Goal: Task Accomplishment & Management: Complete application form

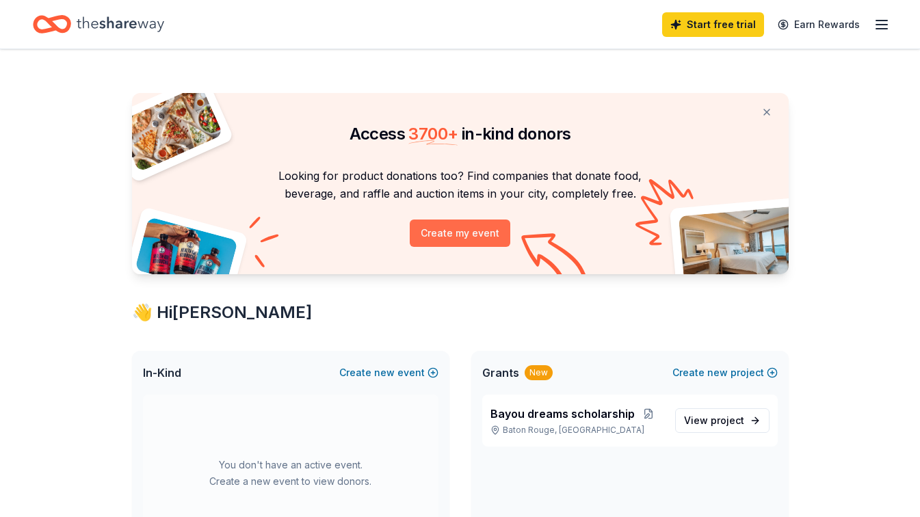
click at [464, 237] on button "Create my event" at bounding box center [460, 233] width 101 height 27
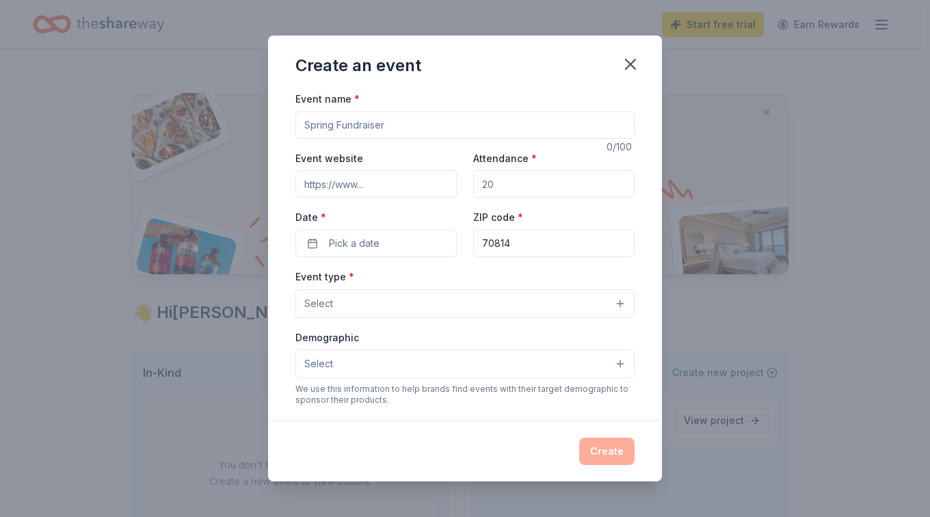
click at [609, 302] on button "Select" at bounding box center [464, 303] width 339 height 29
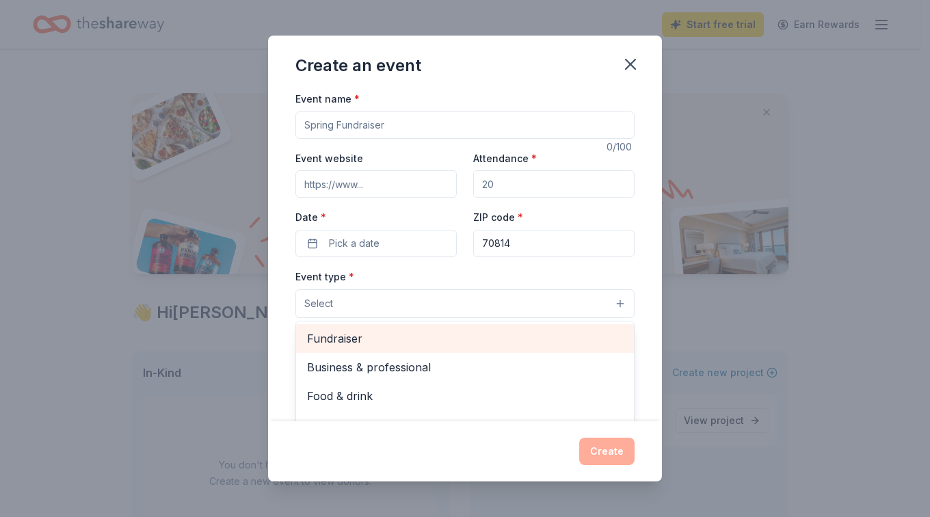
click at [353, 338] on span "Fundraiser" at bounding box center [465, 339] width 316 height 18
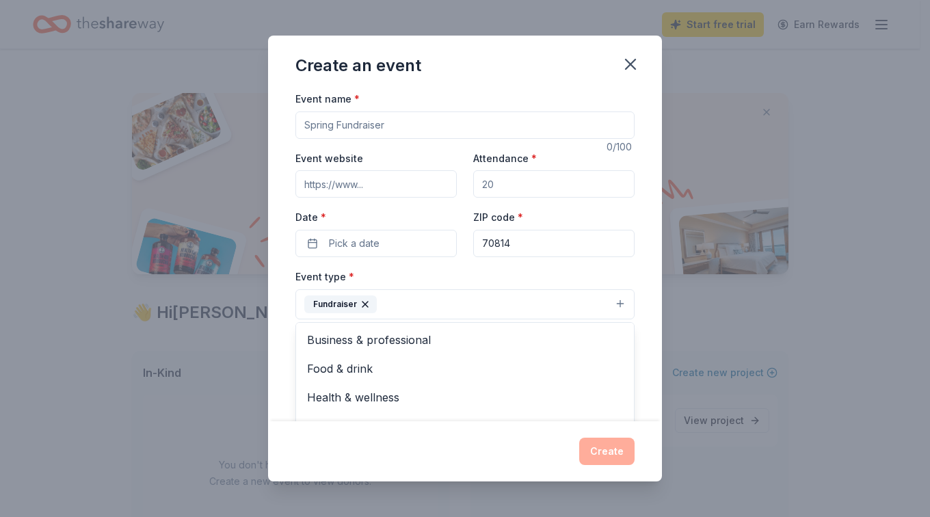
click at [650, 321] on div "Event name * 0 /100 Event website Attendance * Date * Pick a date ZIP code * 70…" at bounding box center [465, 255] width 394 height 331
click at [611, 362] on button "Select" at bounding box center [464, 365] width 339 height 29
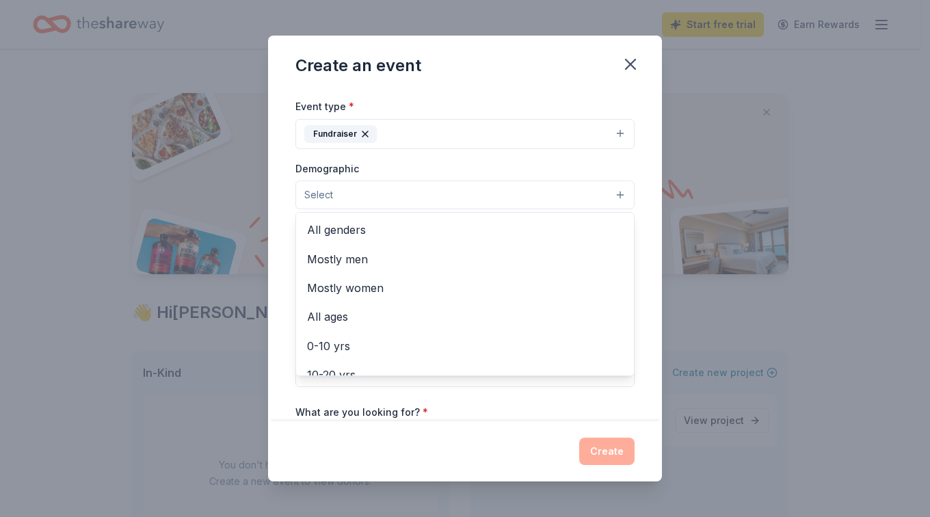
scroll to position [190, 0]
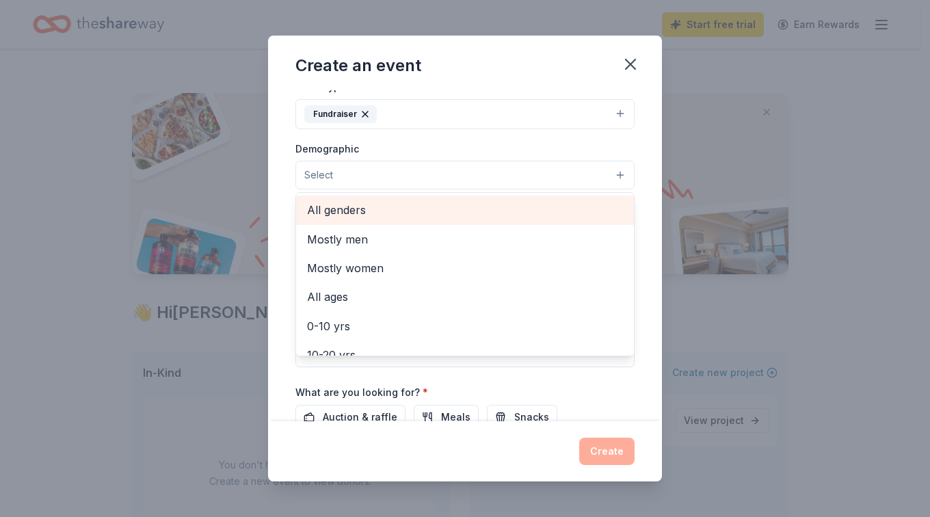
click at [411, 210] on span "All genders" at bounding box center [465, 210] width 316 height 18
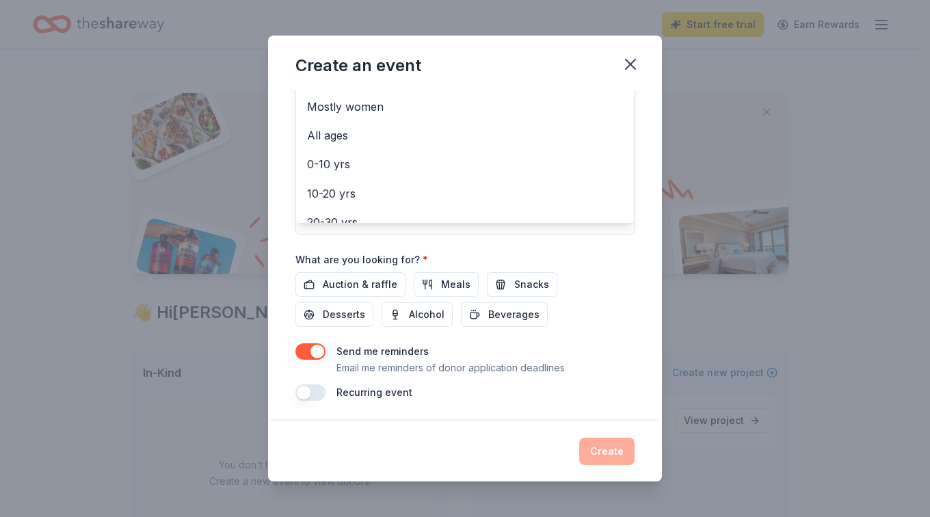
scroll to position [326, 0]
click at [368, 286] on div "Event name * 0 /100 Event website Attendance * Date * Pick a date ZIP code * 70…" at bounding box center [464, 82] width 339 height 635
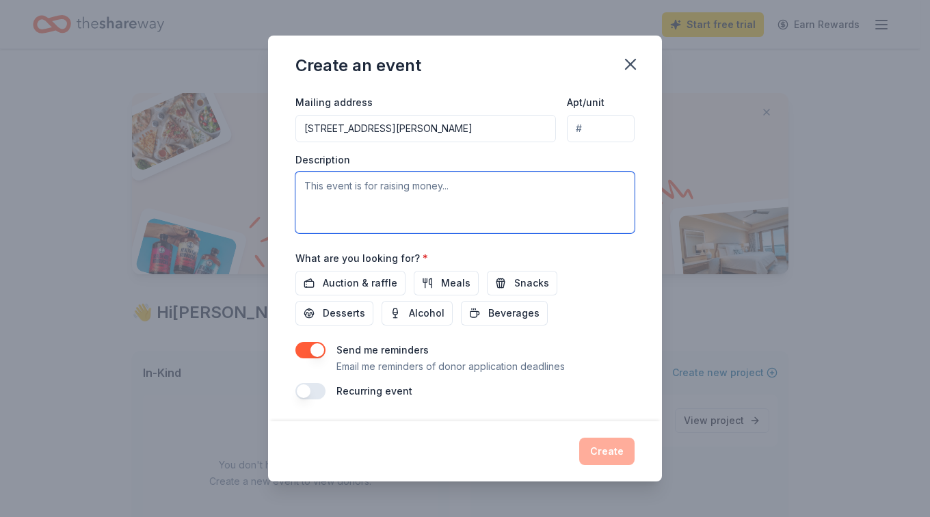
click at [353, 199] on textarea at bounding box center [464, 203] width 339 height 62
type textarea "gala event in"
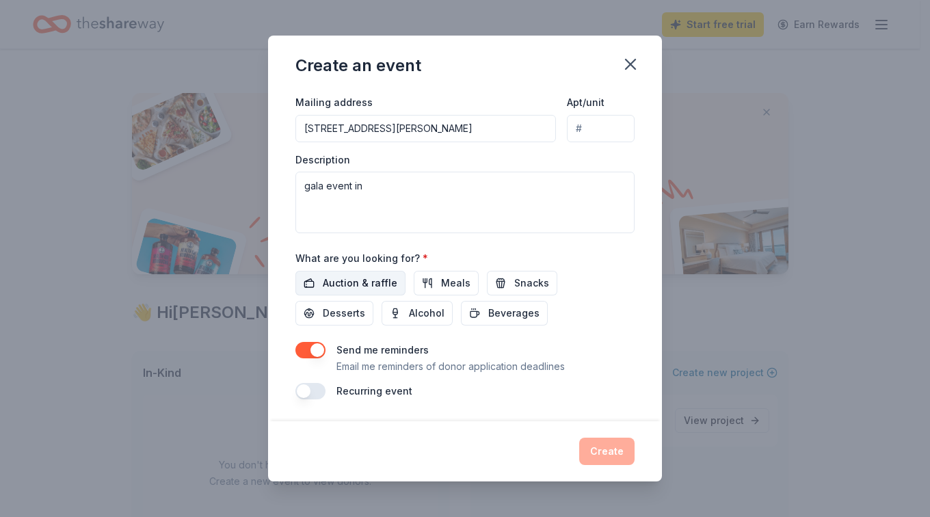
click at [375, 280] on span "Auction & raffle" at bounding box center [360, 283] width 75 height 16
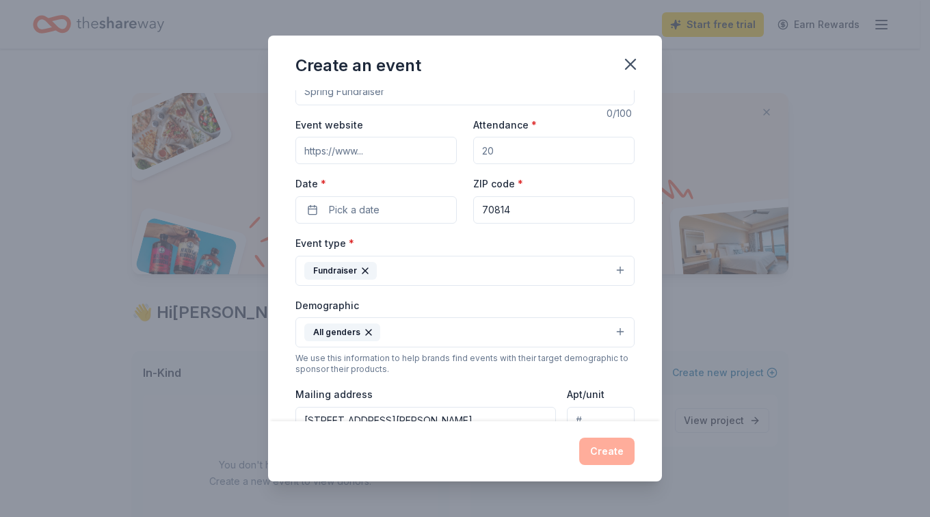
scroll to position [32, 0]
click at [317, 151] on input "Event website" at bounding box center [375, 151] width 161 height 27
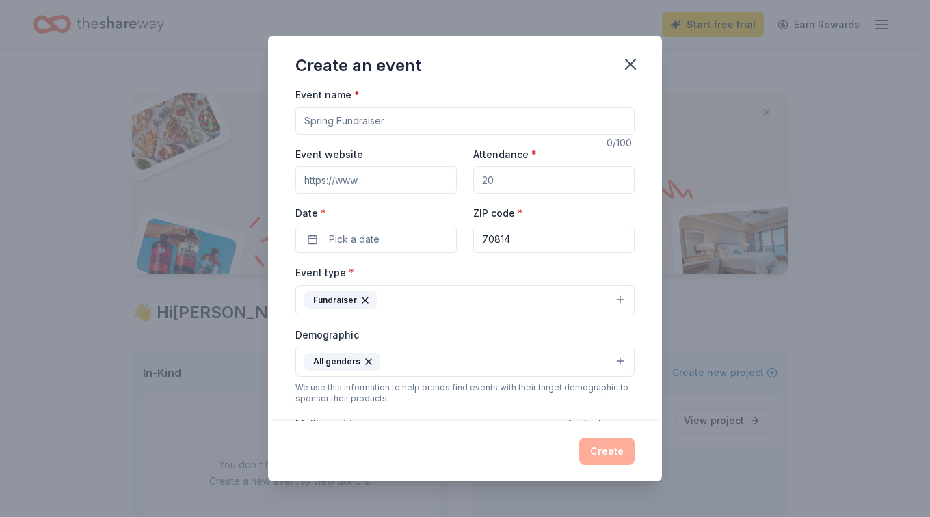
scroll to position [0, 0]
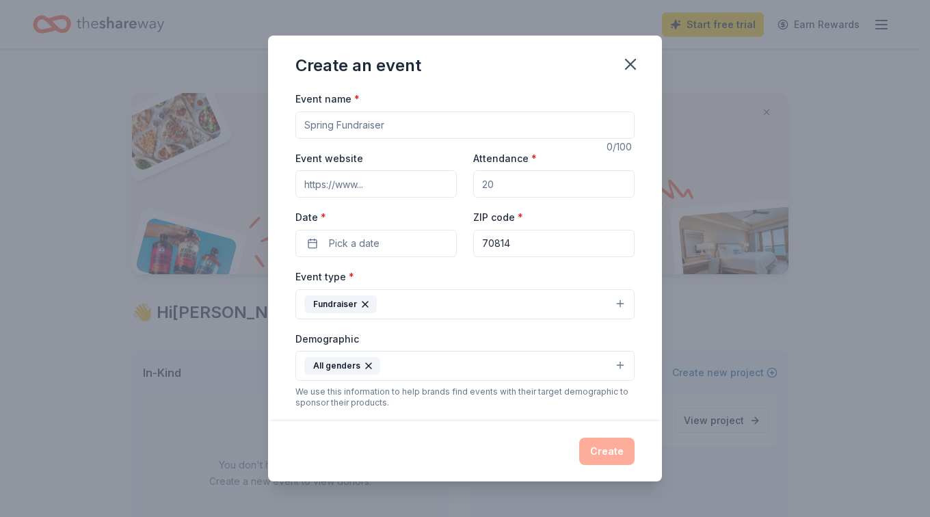
click at [531, 187] on input "Attendance *" at bounding box center [553, 183] width 161 height 27
type input "200"
click at [319, 127] on input "Event name *" at bounding box center [464, 124] width 339 height 27
type input "Valentine Extravanganza"
click at [334, 182] on input "Event website" at bounding box center [375, 183] width 161 height 27
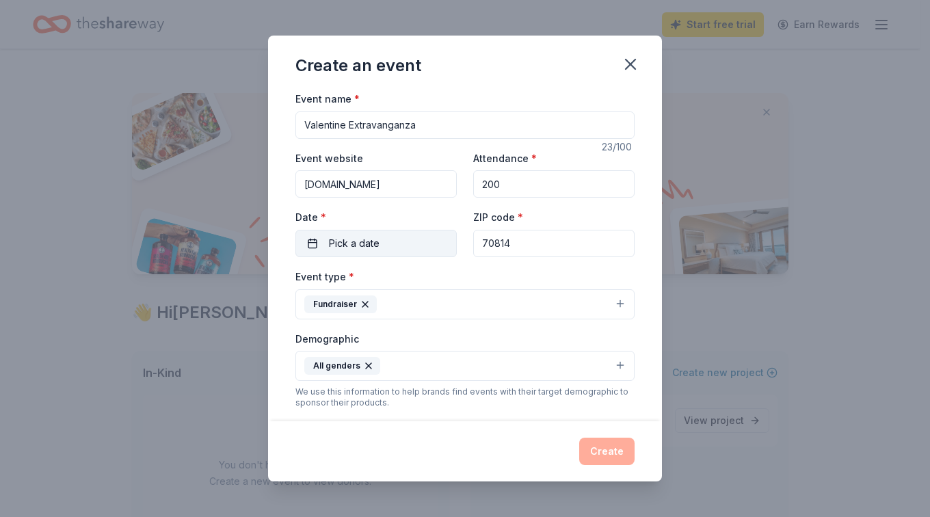
type input "bayoudreamsfoundation.org"
click at [338, 243] on span "Pick a date" at bounding box center [354, 243] width 51 height 16
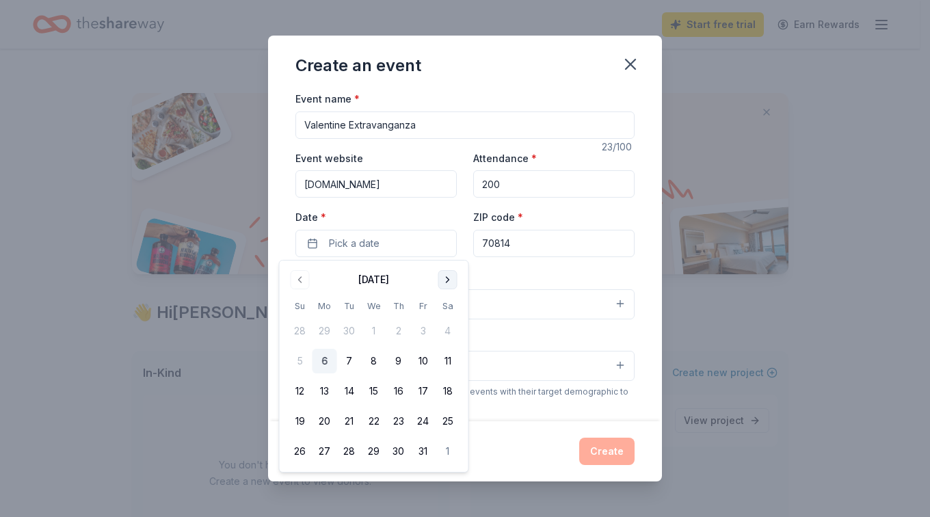
click at [451, 281] on button "Go to next month" at bounding box center [447, 279] width 19 height 19
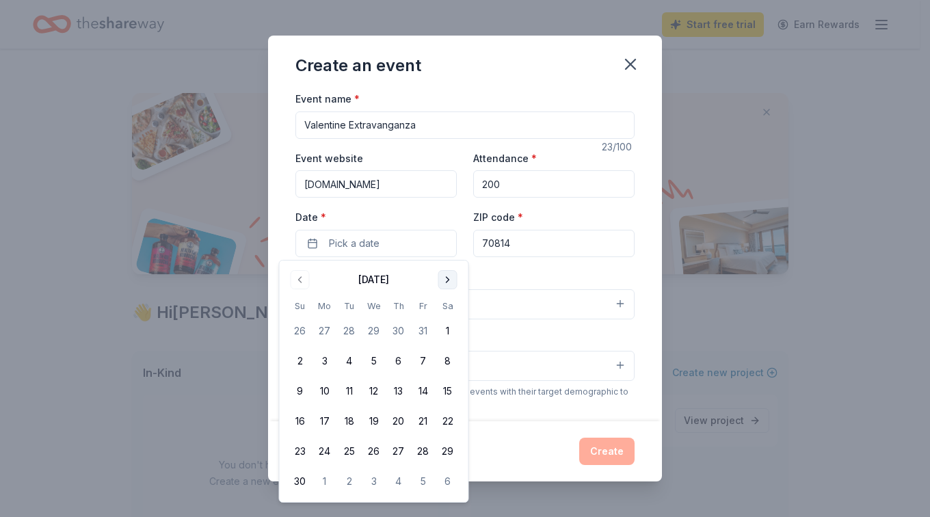
click at [451, 281] on button "Go to next month" at bounding box center [447, 279] width 19 height 19
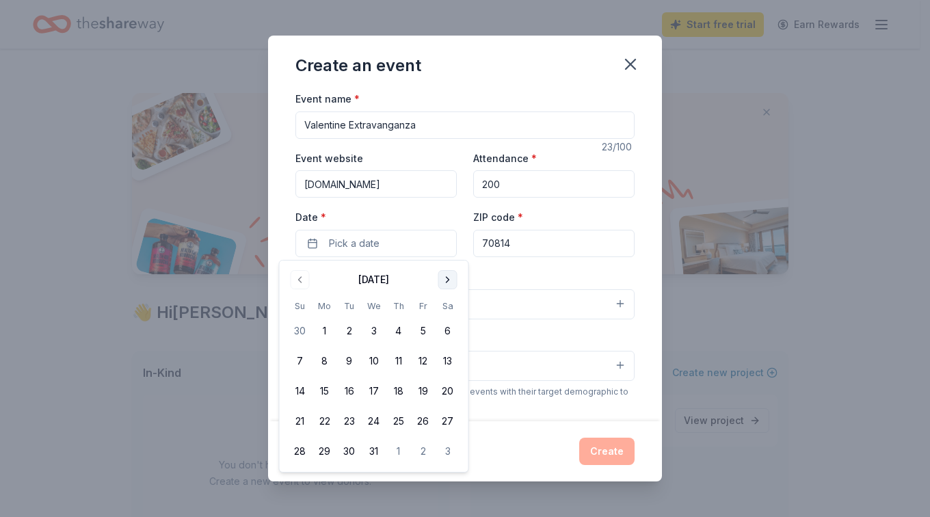
click at [451, 281] on button "Go to next month" at bounding box center [447, 279] width 19 height 19
click at [426, 358] on button "13" at bounding box center [423, 361] width 25 height 25
click at [491, 453] on div "Create" at bounding box center [464, 451] width 339 height 27
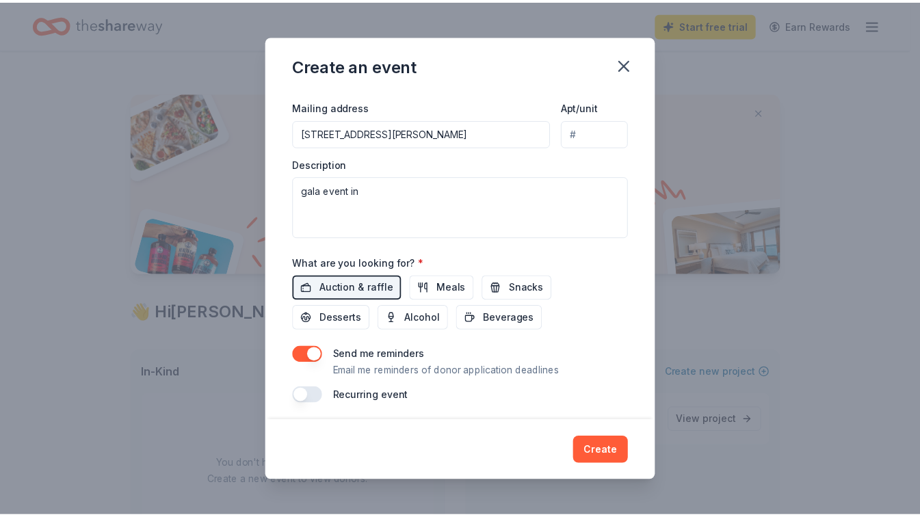
scroll to position [326, 0]
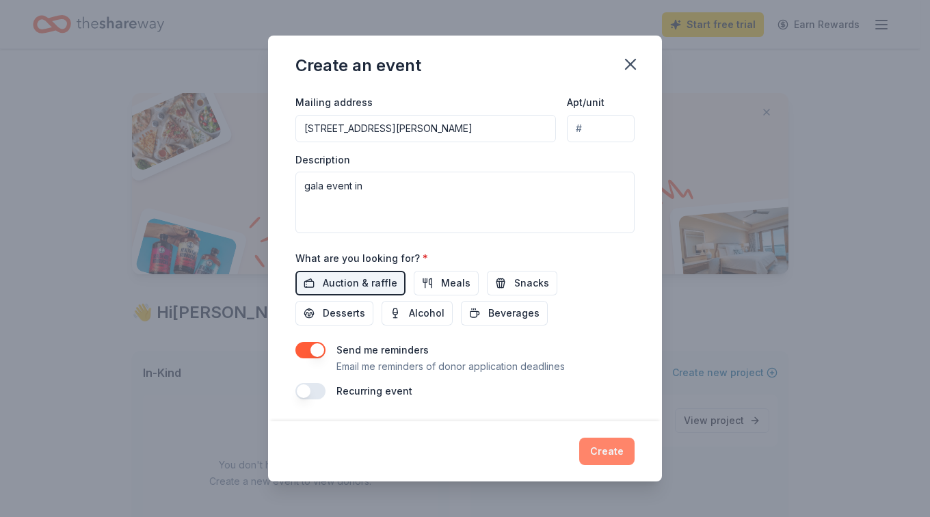
click at [611, 453] on button "Create" at bounding box center [606, 451] width 55 height 27
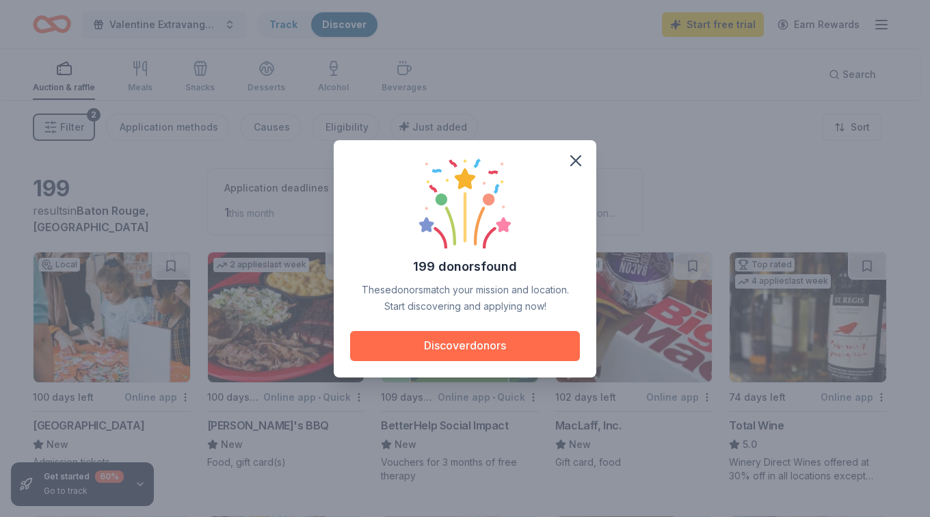
click at [471, 349] on button "Discover donors" at bounding box center [465, 346] width 230 height 30
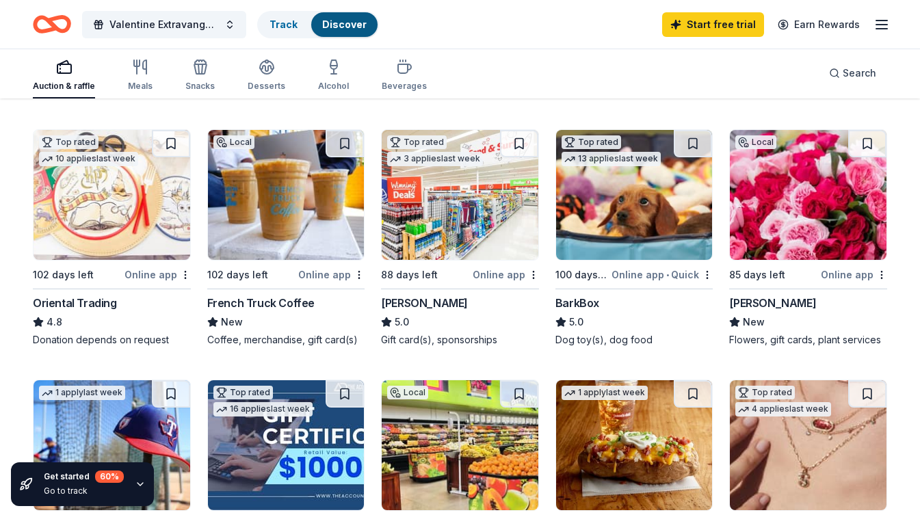
scroll to position [412, 0]
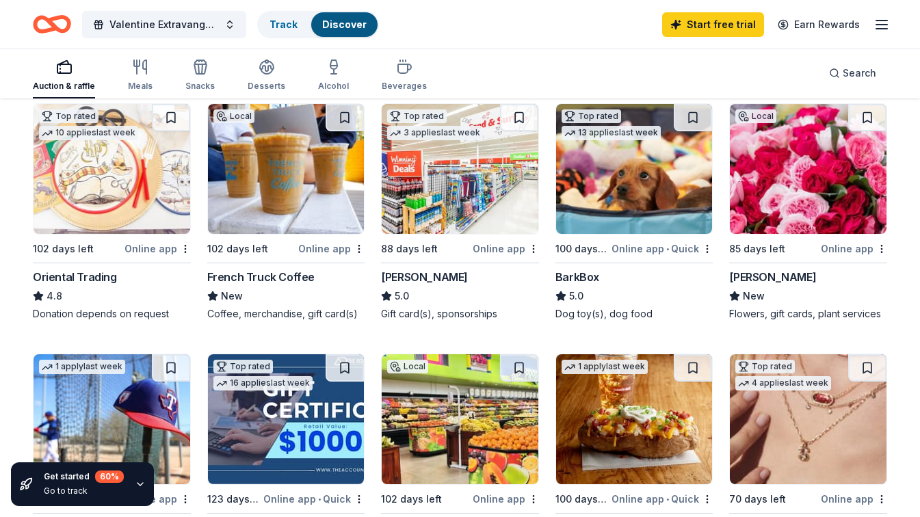
click at [752, 282] on div "Billy Heroman's" at bounding box center [772, 277] width 87 height 16
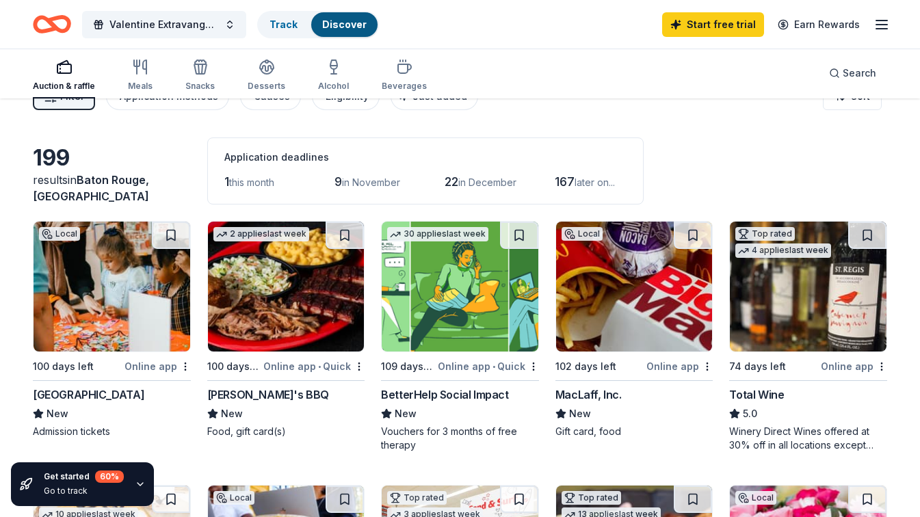
scroll to position [0, 0]
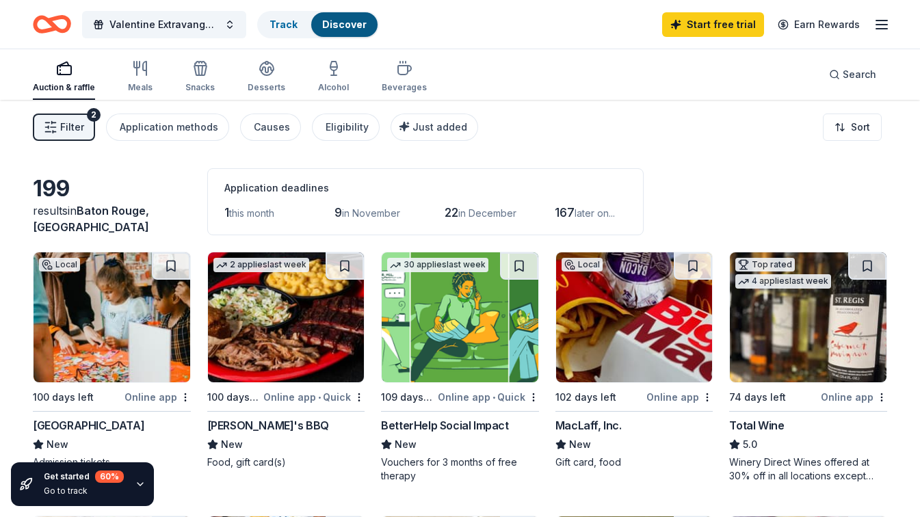
click at [804, 332] on img at bounding box center [808, 317] width 157 height 130
click at [877, 25] on line "button" at bounding box center [881, 25] width 11 height 0
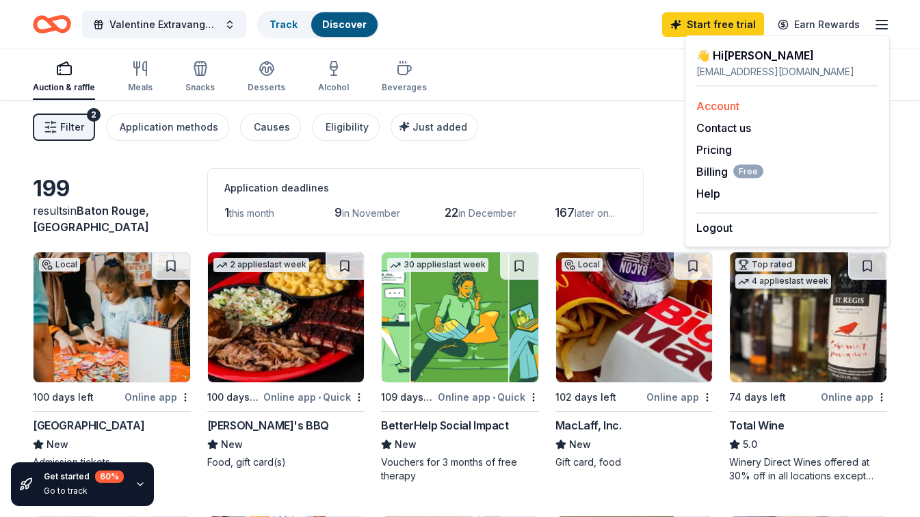
click at [709, 107] on link "Account" at bounding box center [717, 106] width 43 height 14
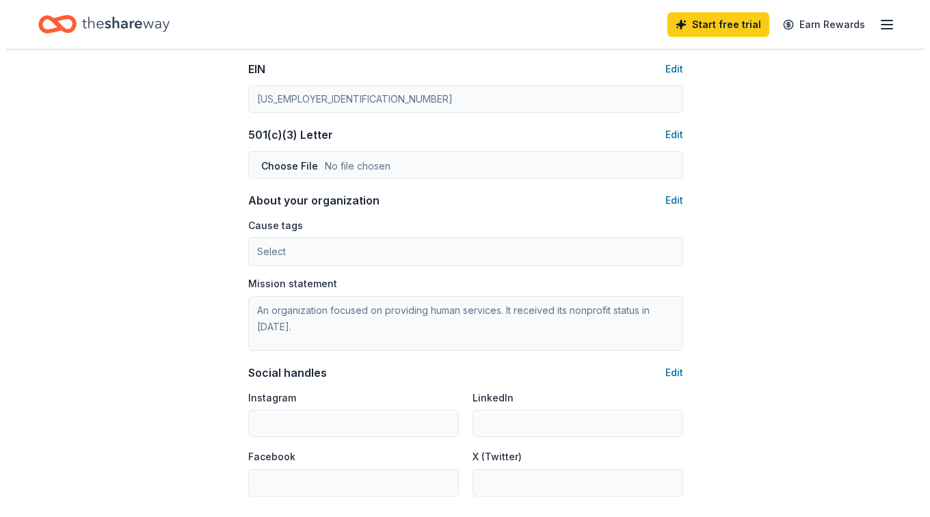
scroll to position [674, 0]
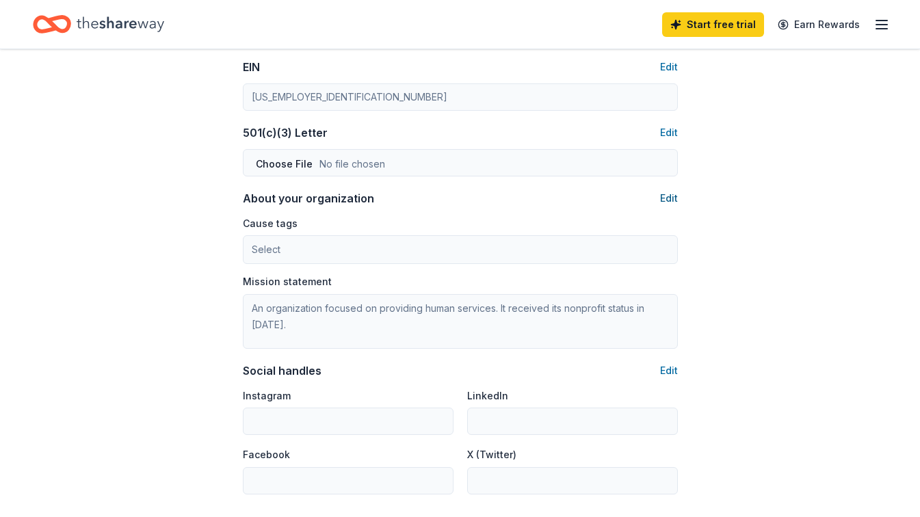
click at [674, 196] on button "Edit" at bounding box center [669, 198] width 18 height 16
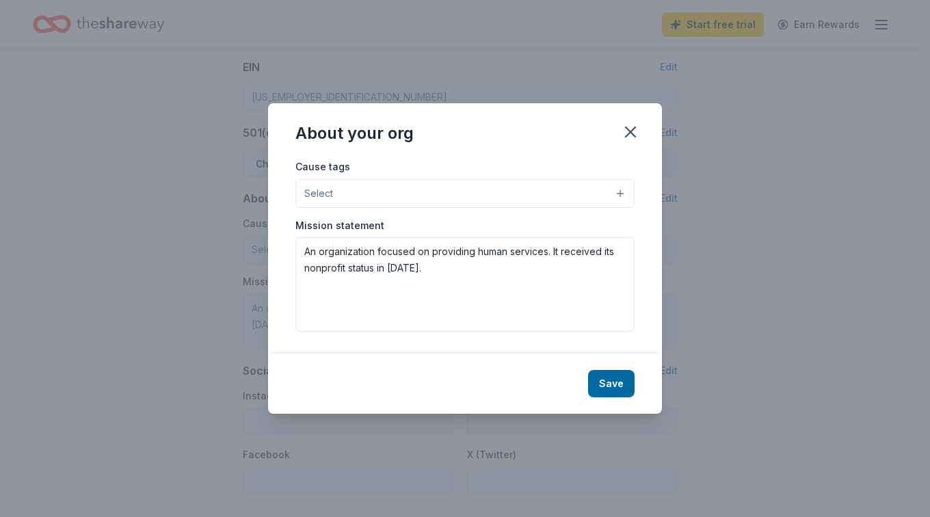
click at [345, 188] on button "Select" at bounding box center [464, 193] width 339 height 29
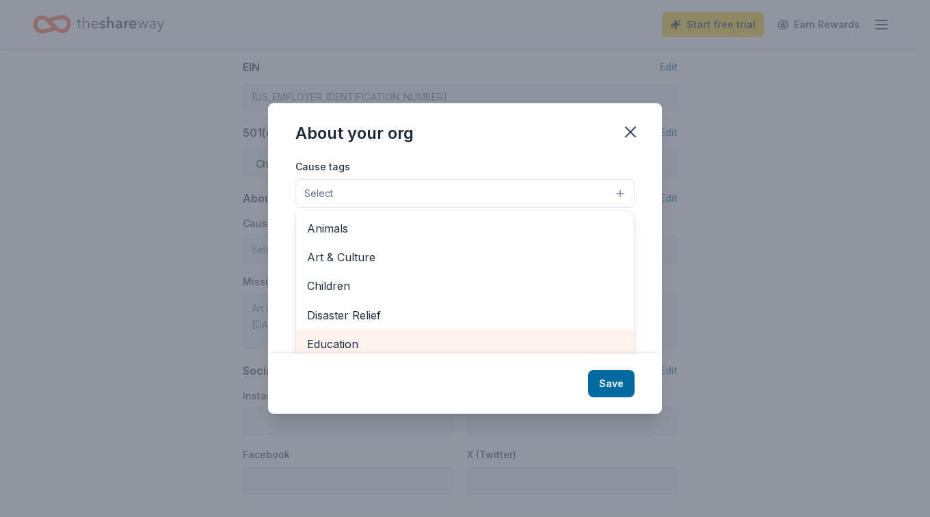
click at [332, 336] on span "Education" at bounding box center [465, 344] width 316 height 18
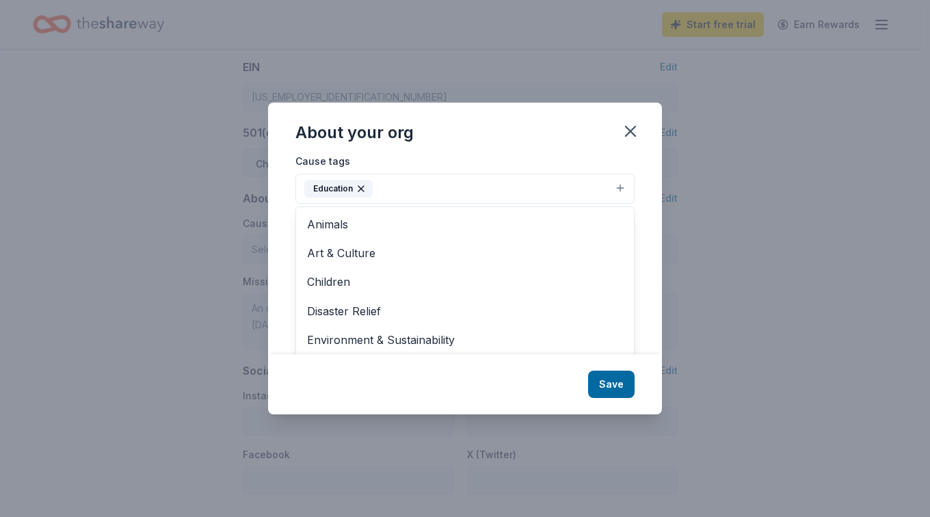
click at [349, 386] on div "About your org Cause tags Education Animals Art & Culture Children Disaster Rel…" at bounding box center [465, 259] width 394 height 312
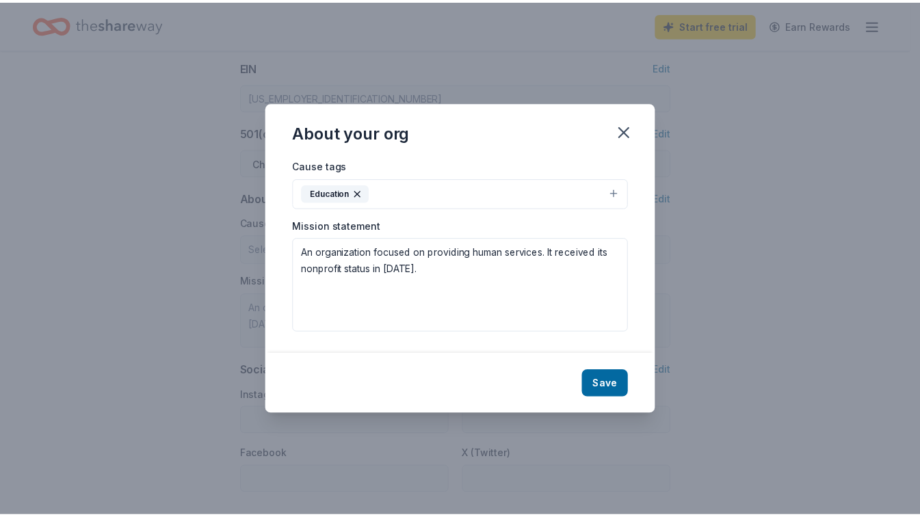
scroll to position [0, 0]
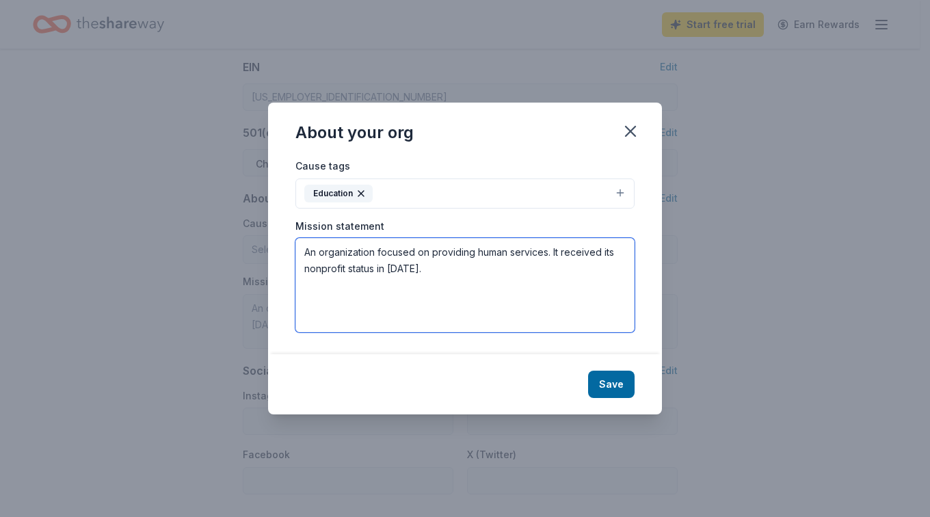
click at [474, 253] on textarea "An organization focused on providing human services. It received its nonprofit …" at bounding box center [464, 285] width 339 height 94
drag, startPoint x: 551, startPoint y: 268, endPoint x: 595, endPoint y: 276, distance: 45.1
click at [595, 276] on textarea "An organization focused on providing scholarship opportunites for students in T…" at bounding box center [464, 285] width 339 height 94
drag, startPoint x: 592, startPoint y: 273, endPoint x: 566, endPoint y: 250, distance: 34.9
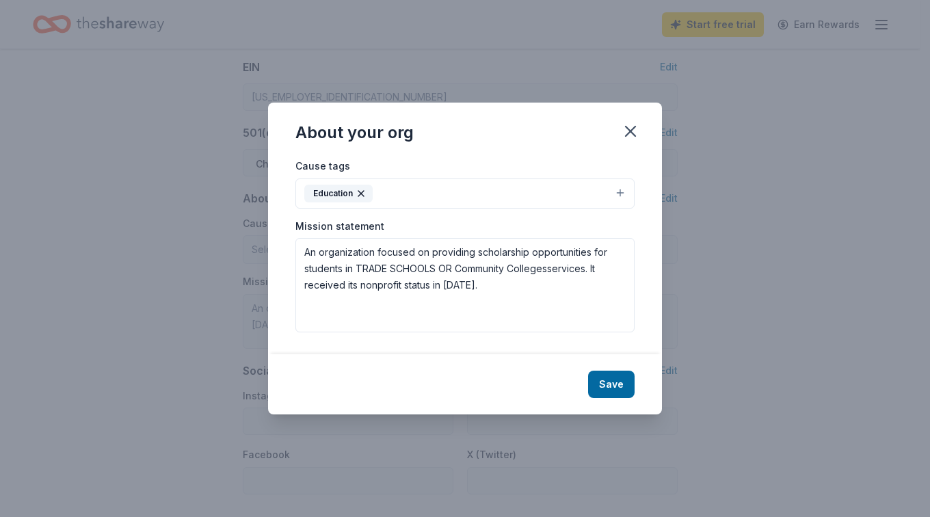
drag, startPoint x: 549, startPoint y: 269, endPoint x: 700, endPoint y: 269, distance: 150.5
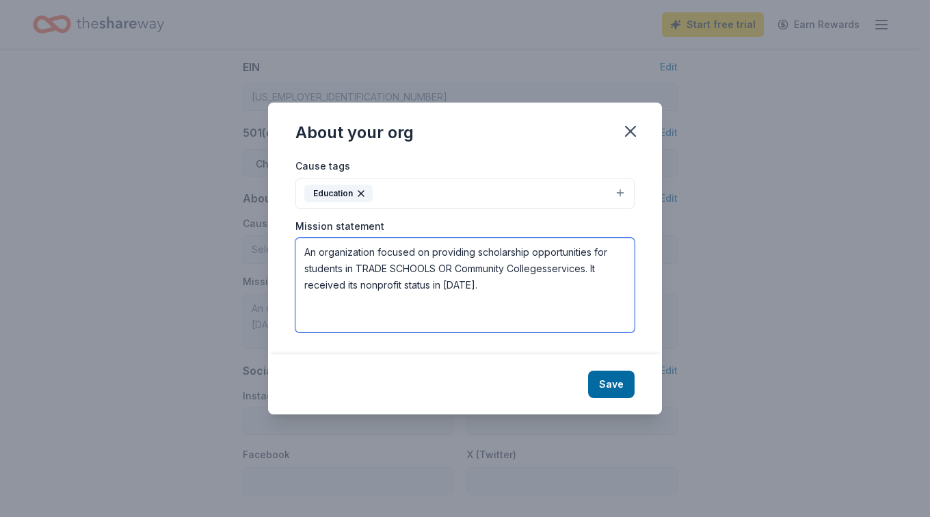
drag, startPoint x: 700, startPoint y: 269, endPoint x: 559, endPoint y: 286, distance: 141.9
drag, startPoint x: 559, startPoint y: 286, endPoint x: 563, endPoint y: 311, distance: 25.0
click at [563, 311] on textarea "An organization focused on providing scholarship opportunities for students in …" at bounding box center [464, 285] width 339 height 94
click at [591, 266] on textarea "An organization focused on providing scholarship opportunities for students in …" at bounding box center [464, 285] width 339 height 94
click at [489, 287] on textarea "An organization focused on providing scholarship opportunities for students in …" at bounding box center [464, 285] width 339 height 94
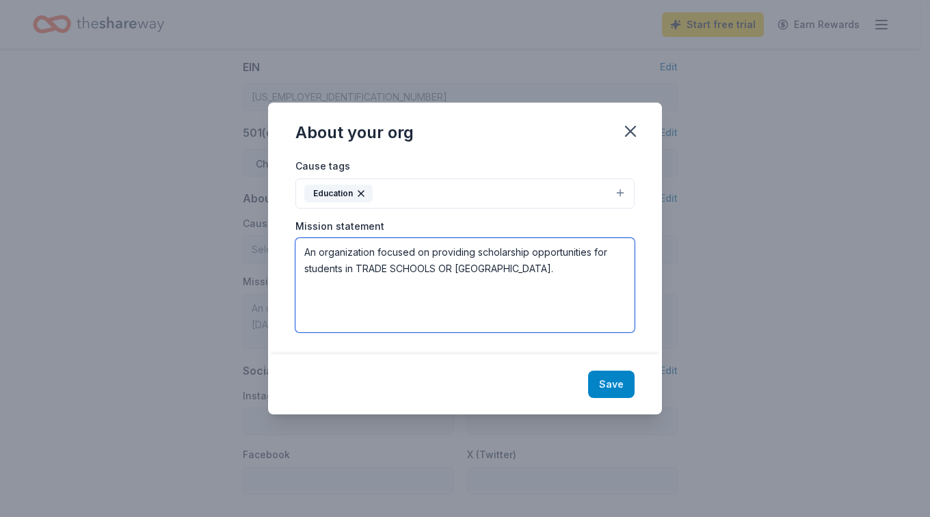
type textarea "An organization focused on providing scholarship opportunities for students in …"
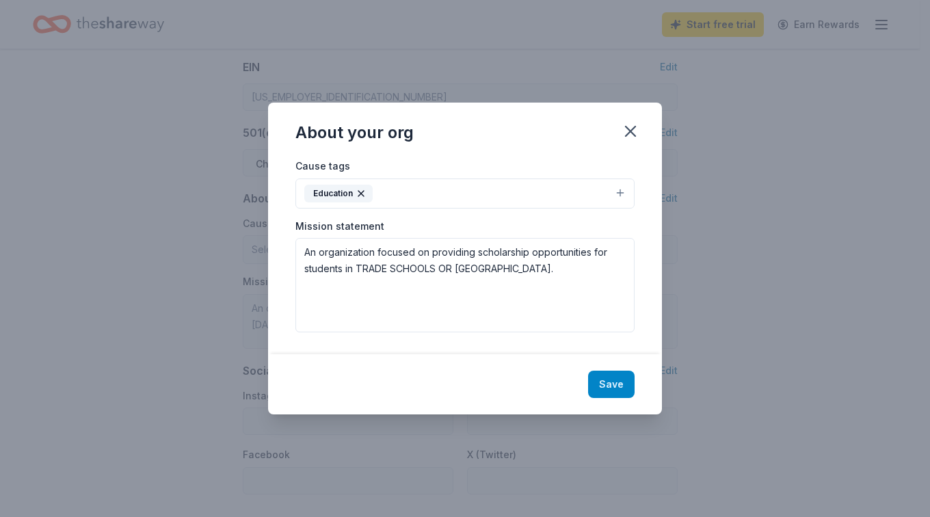
click at [616, 388] on button "Save" at bounding box center [611, 384] width 47 height 27
type textarea "An organization focused on providing scholarship opportunities for students in …"
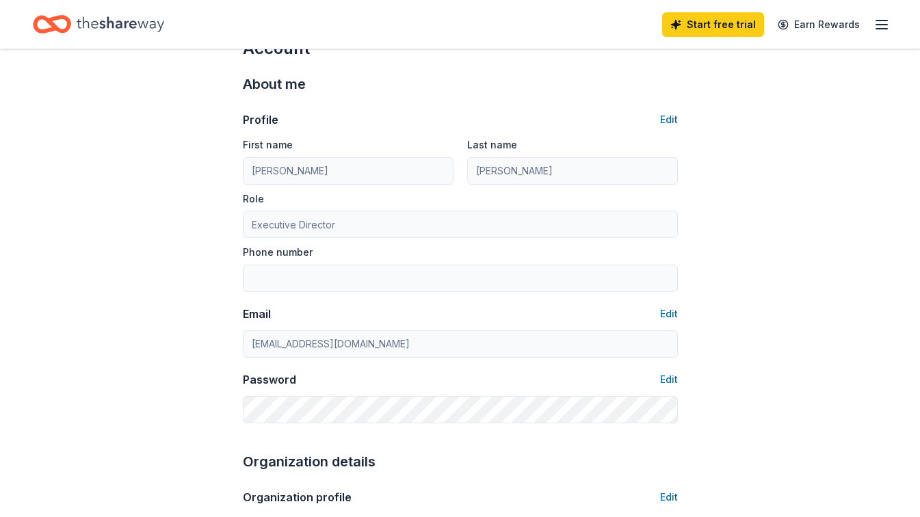
scroll to position [44, 0]
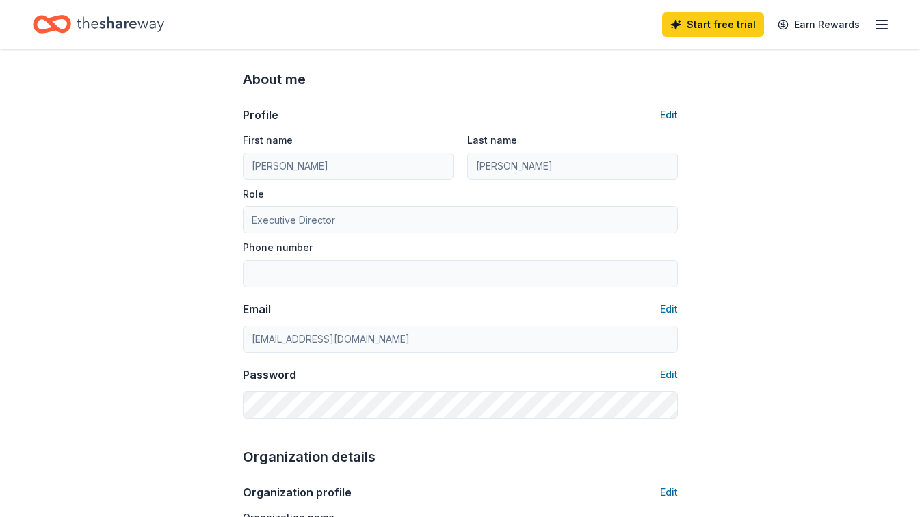
click at [672, 114] on button "Edit" at bounding box center [669, 115] width 18 height 16
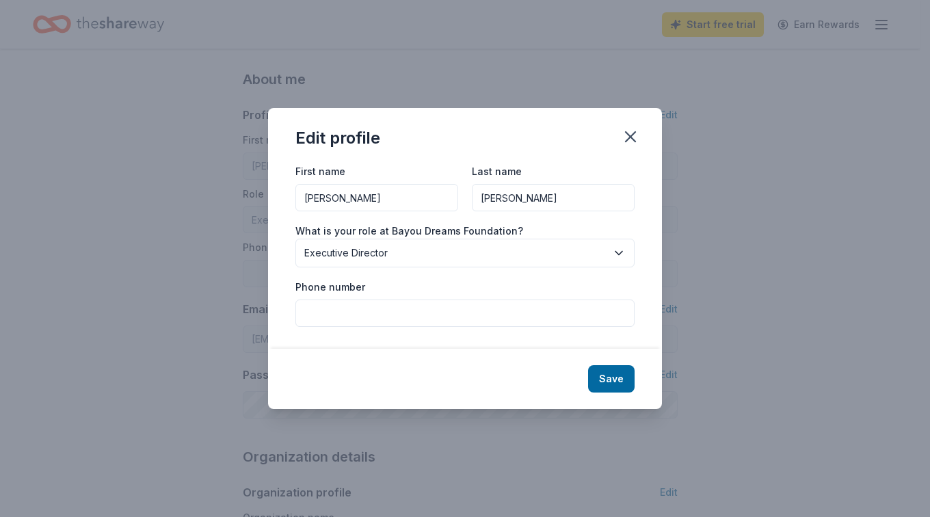
click at [336, 311] on input "Phone number" at bounding box center [464, 313] width 339 height 27
type input "2259398351"
click at [613, 375] on button "Save" at bounding box center [611, 378] width 47 height 27
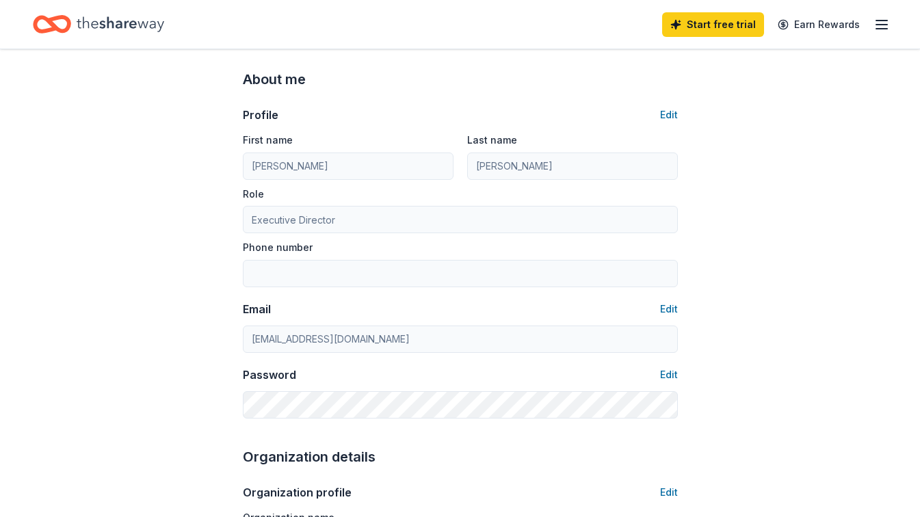
type input "2259398351"
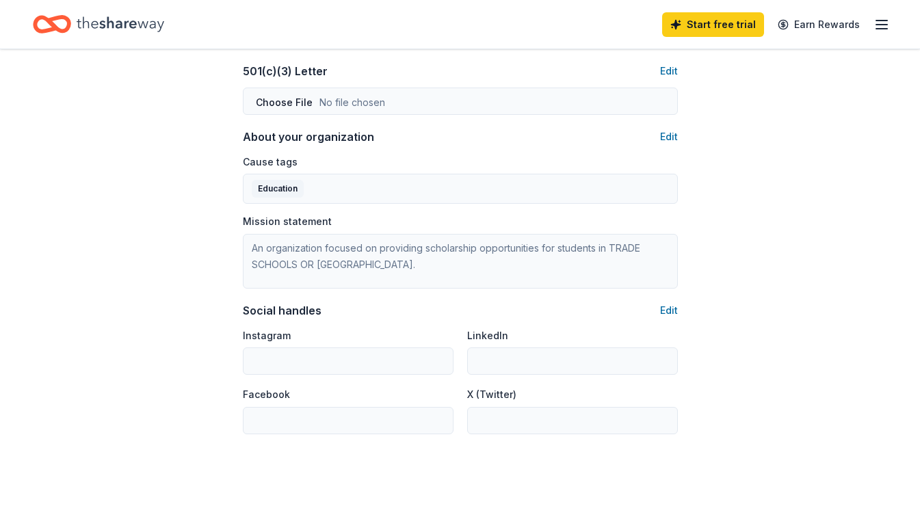
scroll to position [737, 0]
click at [664, 312] on button "Edit" at bounding box center [669, 310] width 18 height 16
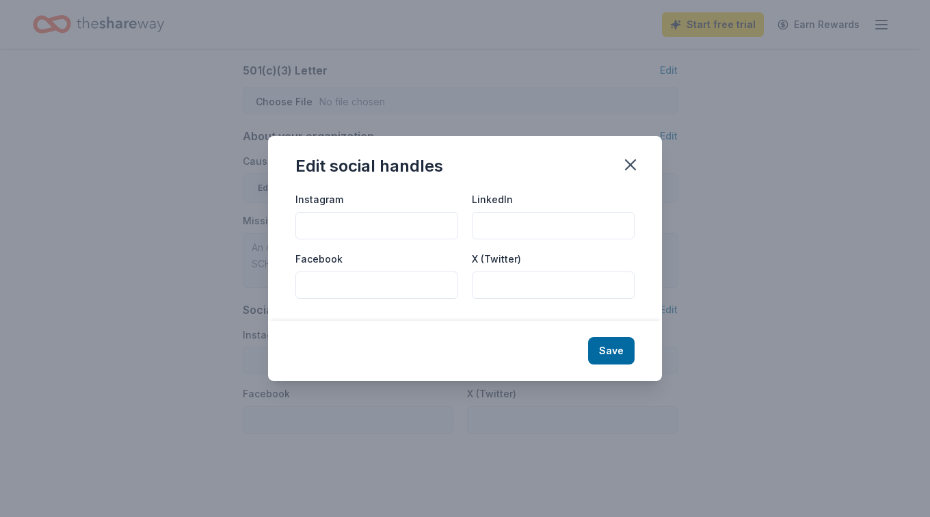
click at [312, 283] on input "Facebook" at bounding box center [376, 285] width 163 height 27
type input "Bayou Dreams Foundation"
click at [323, 212] on input "Instagram" at bounding box center [376, 225] width 163 height 27
type input "bayoudreamsfoundation"
click at [617, 355] on button "Save" at bounding box center [611, 350] width 47 height 27
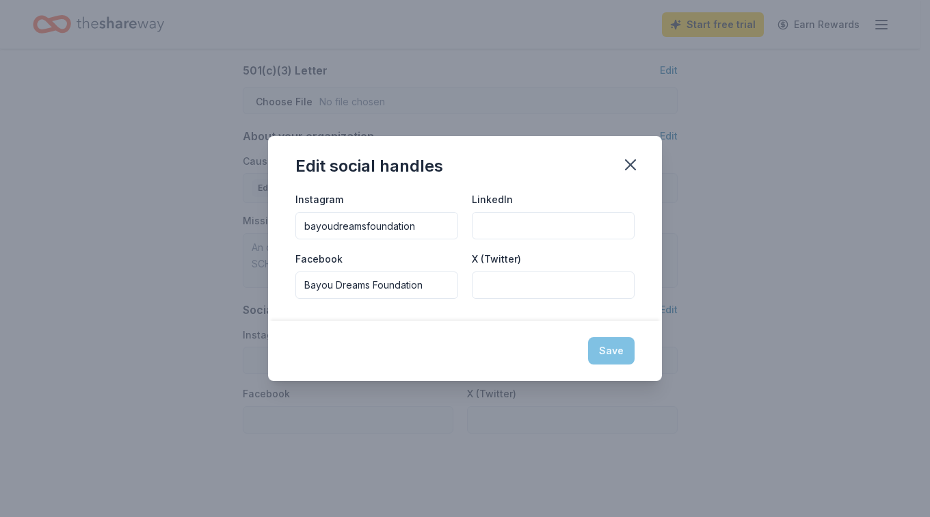
type input "bayoudreamsfoundation"
type input "Bayou Dreams Foundation"
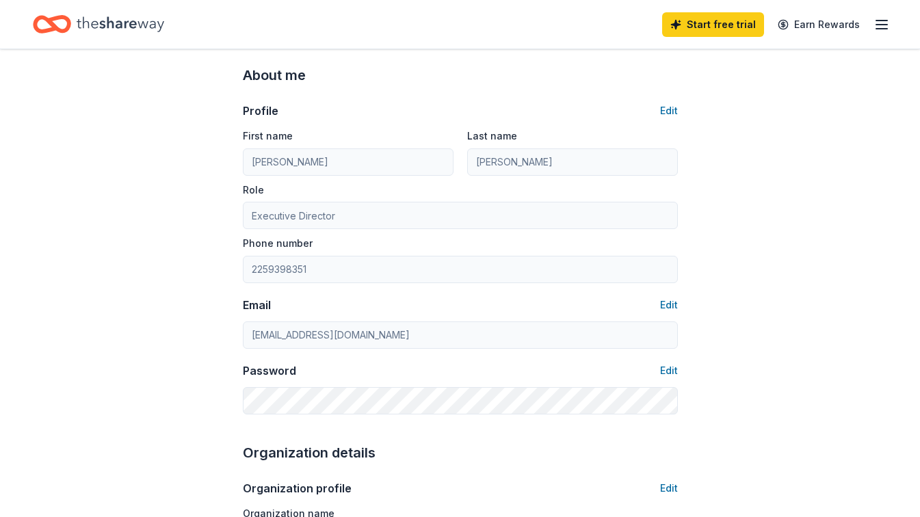
scroll to position [0, 0]
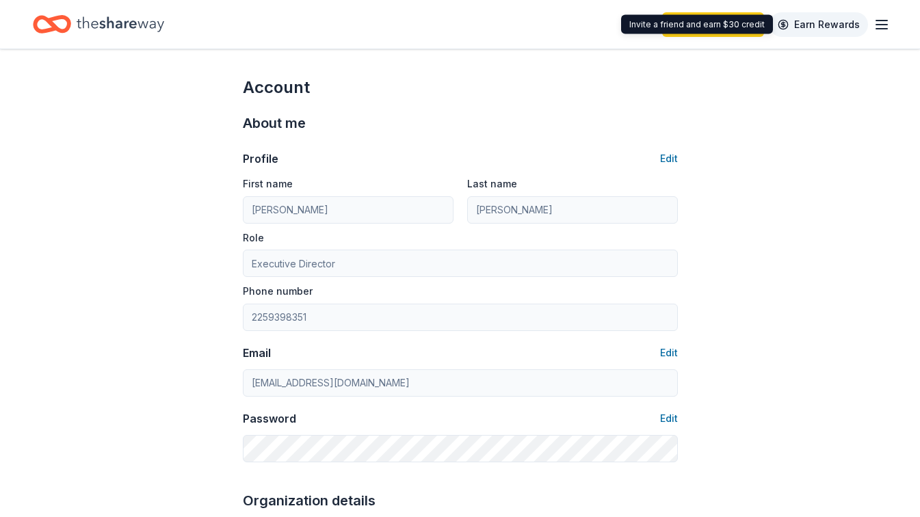
click at [827, 27] on link "Earn Rewards" at bounding box center [818, 24] width 98 height 25
click at [881, 25] on icon "button" at bounding box center [881, 24] width 16 height 16
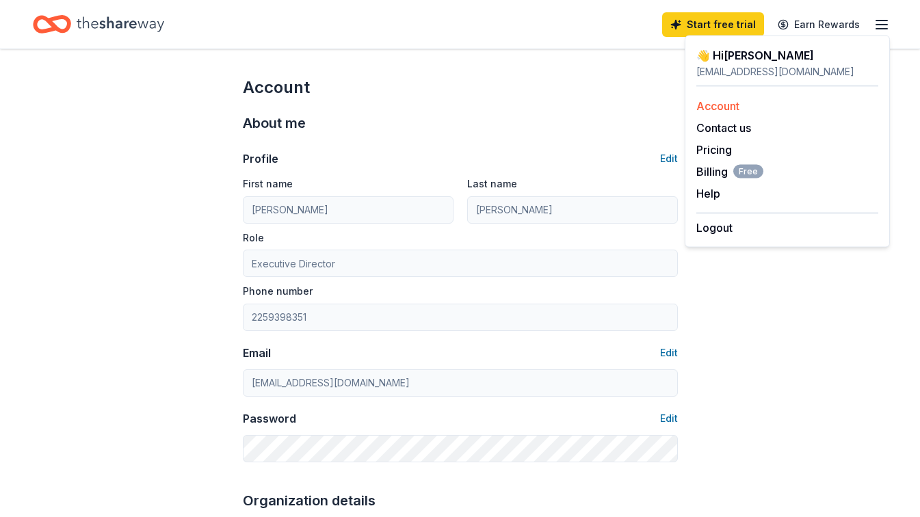
click at [717, 106] on link "Account" at bounding box center [717, 106] width 43 height 14
click at [711, 23] on link "Start free trial" at bounding box center [713, 24] width 102 height 25
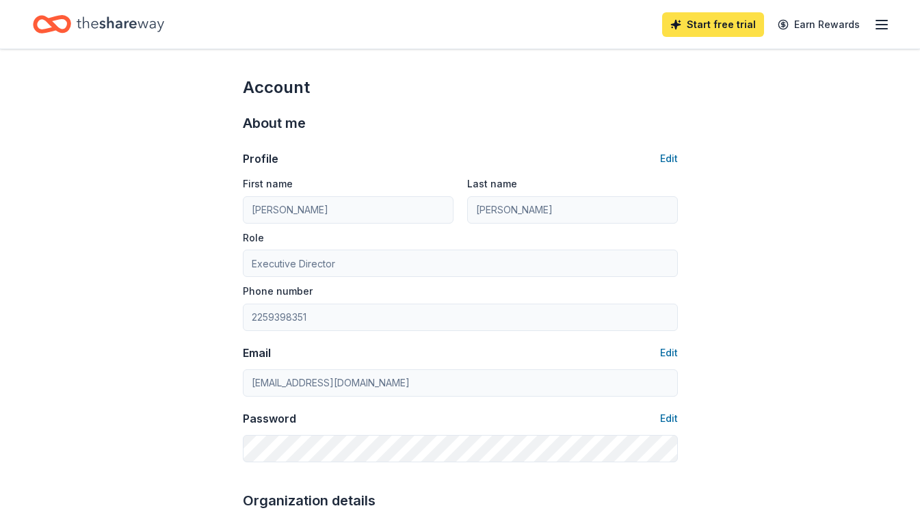
click at [711, 23] on link "Start free trial" at bounding box center [713, 24] width 102 height 25
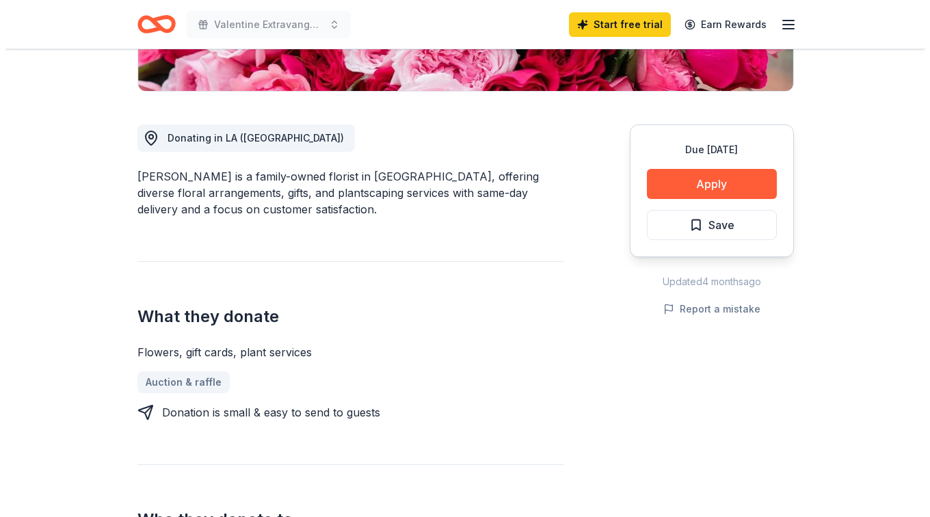
scroll to position [349, 0]
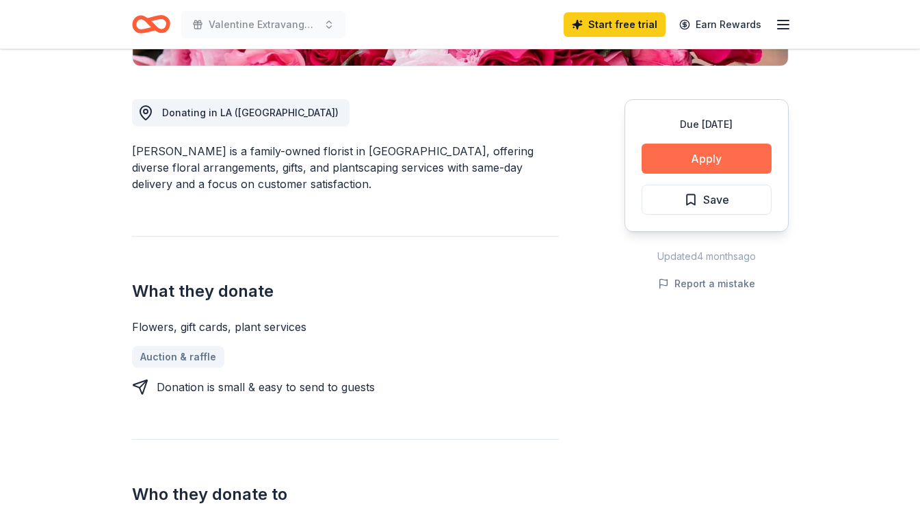
click at [689, 157] on button "Apply" at bounding box center [707, 159] width 130 height 30
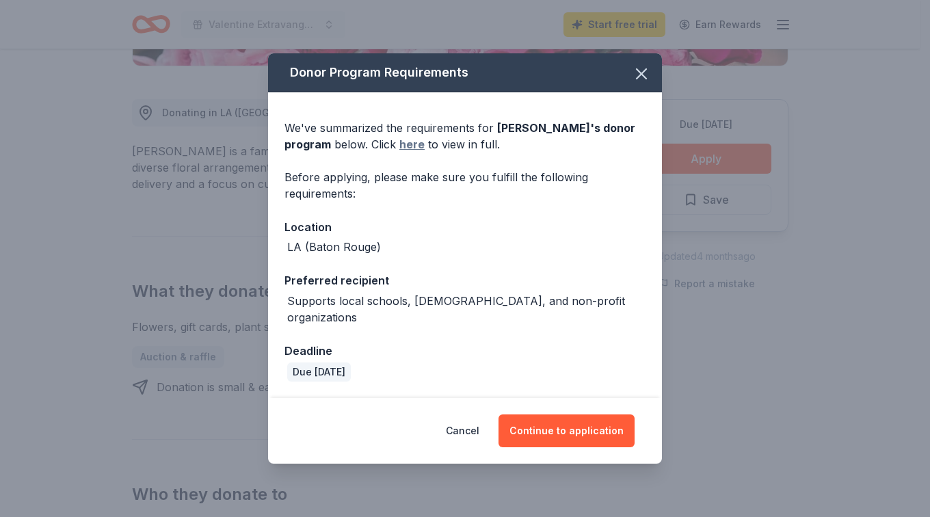
click at [411, 153] on link "here" at bounding box center [411, 144] width 25 height 16
click at [551, 421] on button "Continue to application" at bounding box center [567, 430] width 136 height 33
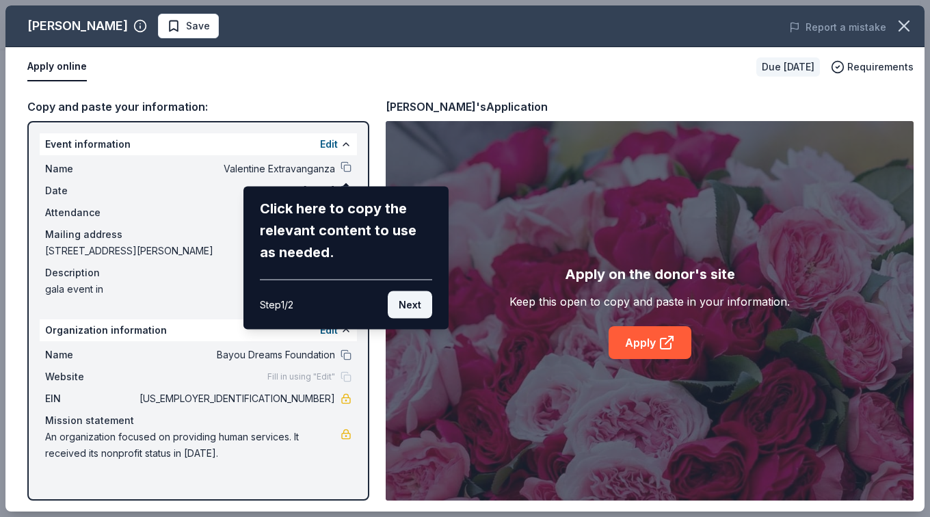
click at [419, 304] on button "Next" at bounding box center [410, 304] width 44 height 27
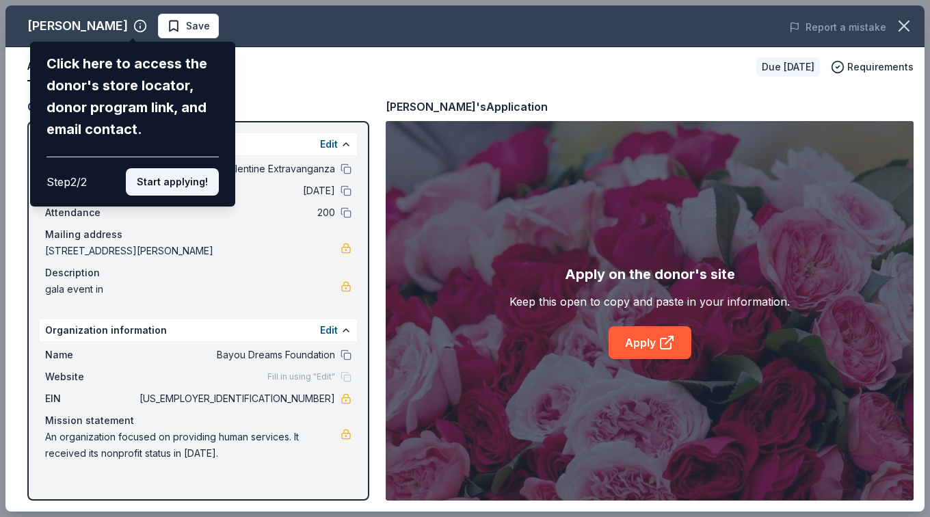
click at [194, 177] on button "Start applying!" at bounding box center [172, 181] width 93 height 27
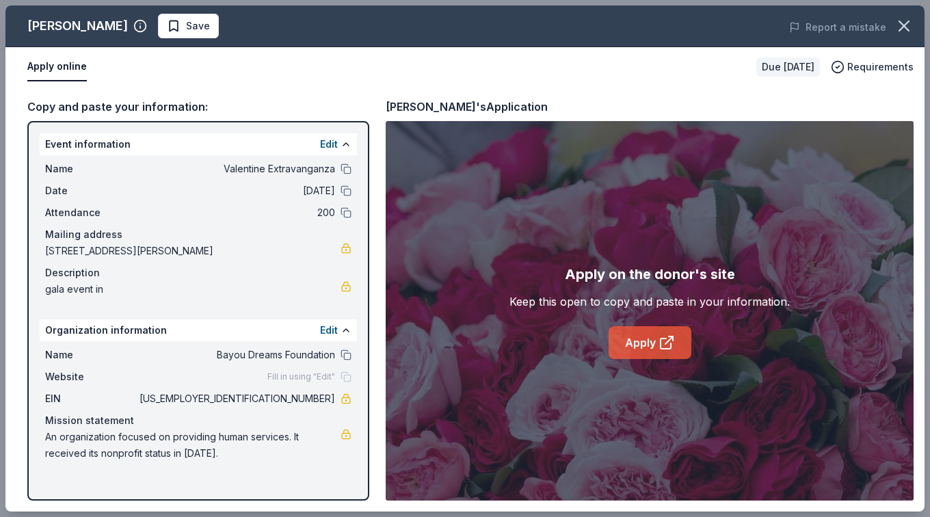
click at [640, 339] on link "Apply" at bounding box center [650, 342] width 83 height 33
click at [650, 338] on link "Apply" at bounding box center [650, 342] width 83 height 33
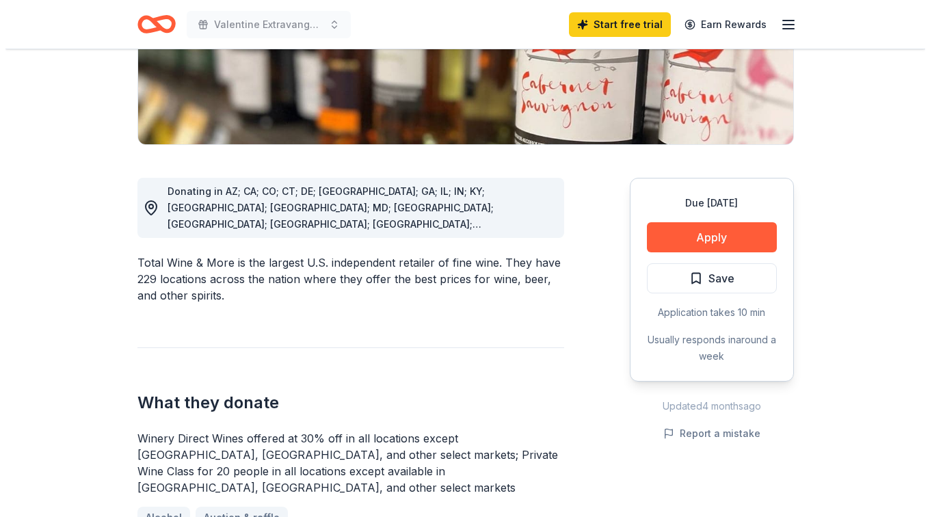
scroll to position [304, 0]
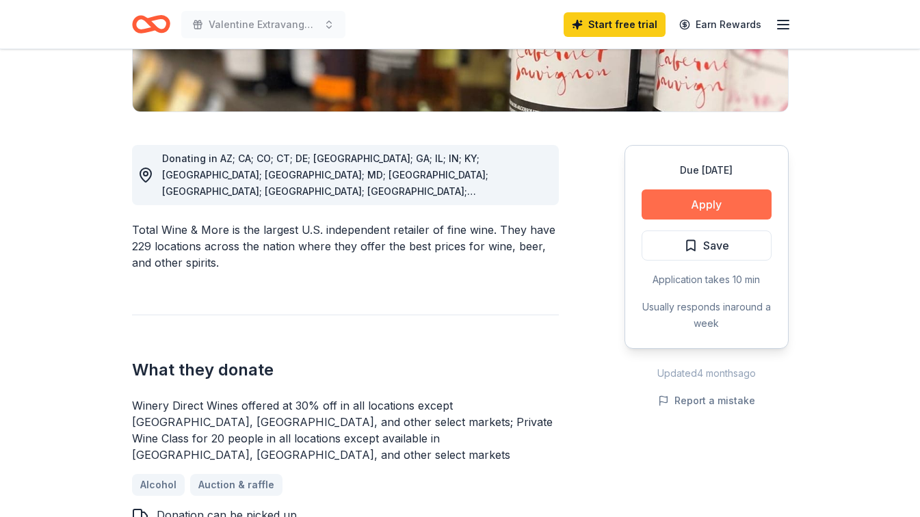
click at [700, 204] on button "Apply" at bounding box center [707, 204] width 130 height 30
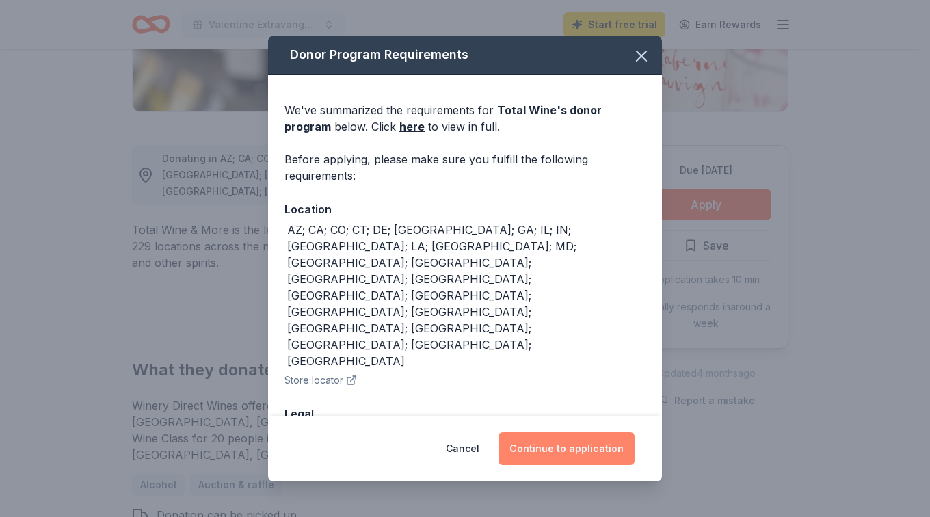
click at [566, 443] on button "Continue to application" at bounding box center [567, 448] width 136 height 33
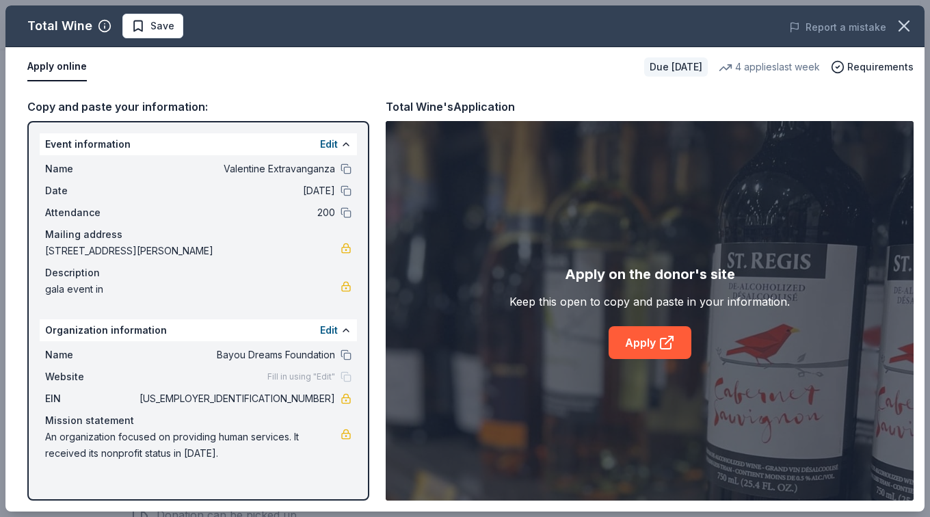
drag, startPoint x: 927, startPoint y: 138, endPoint x: 932, endPoint y: 236, distance: 97.9
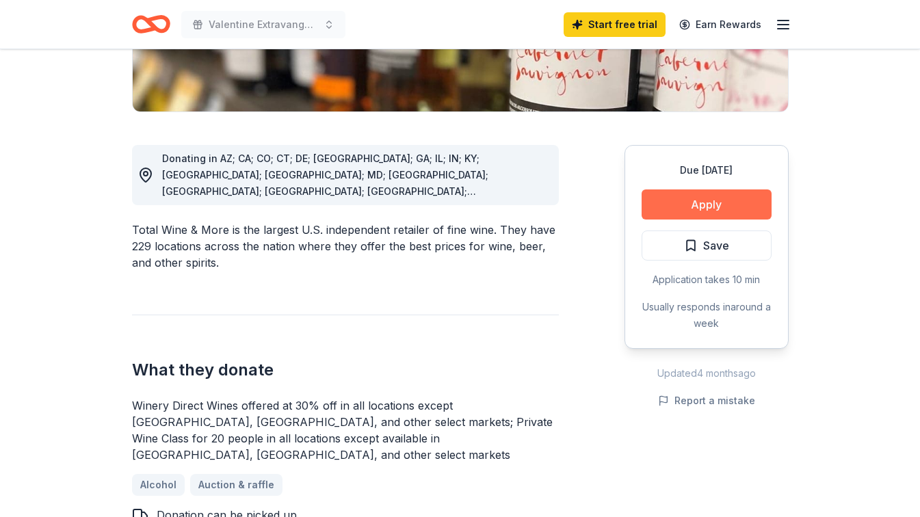
click at [706, 196] on button "Apply" at bounding box center [707, 204] width 130 height 30
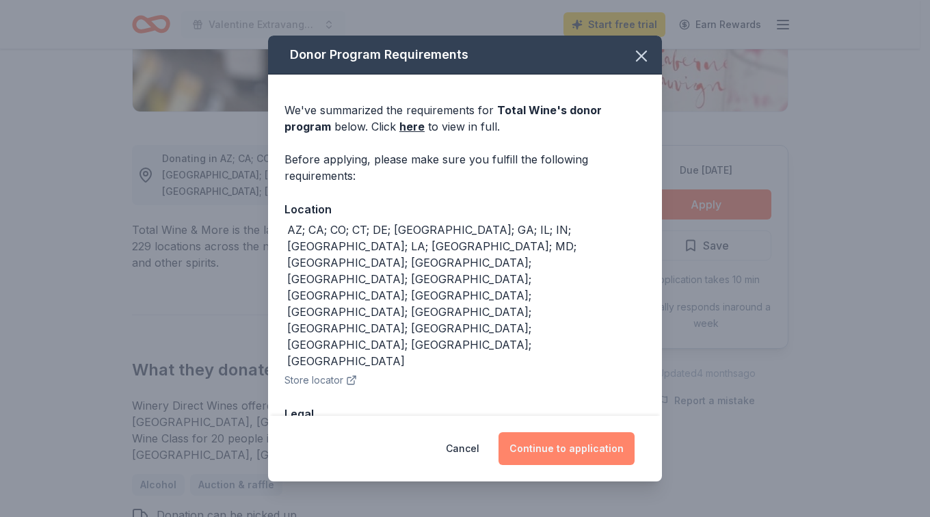
click at [567, 439] on button "Continue to application" at bounding box center [567, 448] width 136 height 33
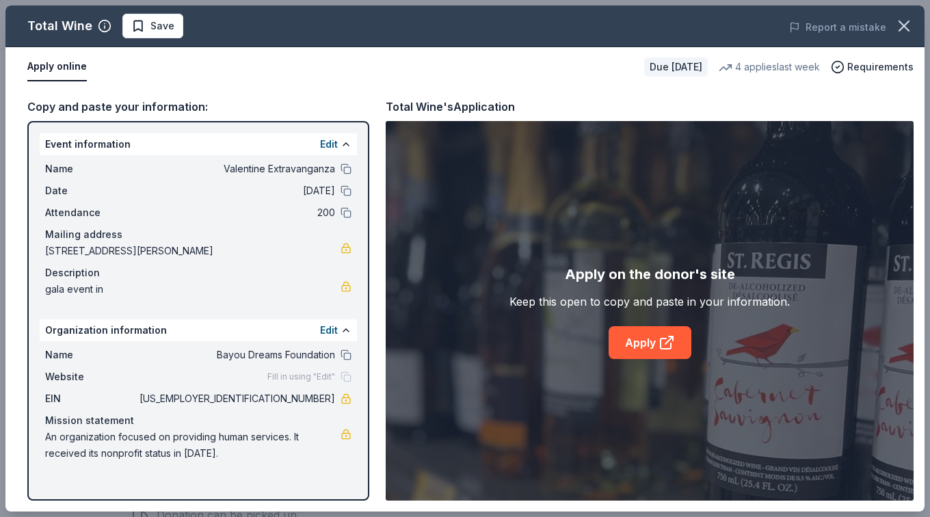
click at [71, 298] on span "gala event in" at bounding box center [192, 289] width 295 height 16
click at [642, 343] on link "Apply" at bounding box center [650, 342] width 83 height 33
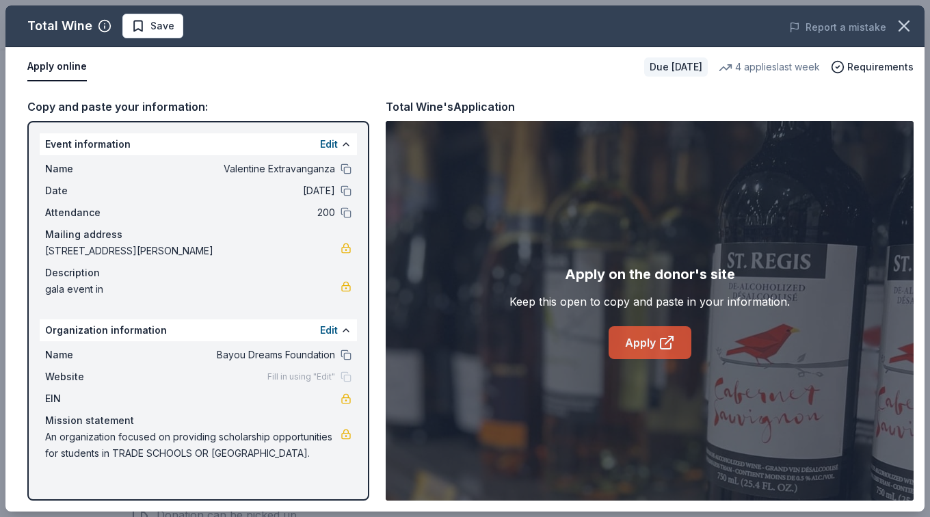
drag, startPoint x: 925, startPoint y: 230, endPoint x: 618, endPoint y: 347, distance: 328.4
click at [624, 347] on link "Apply" at bounding box center [650, 342] width 83 height 33
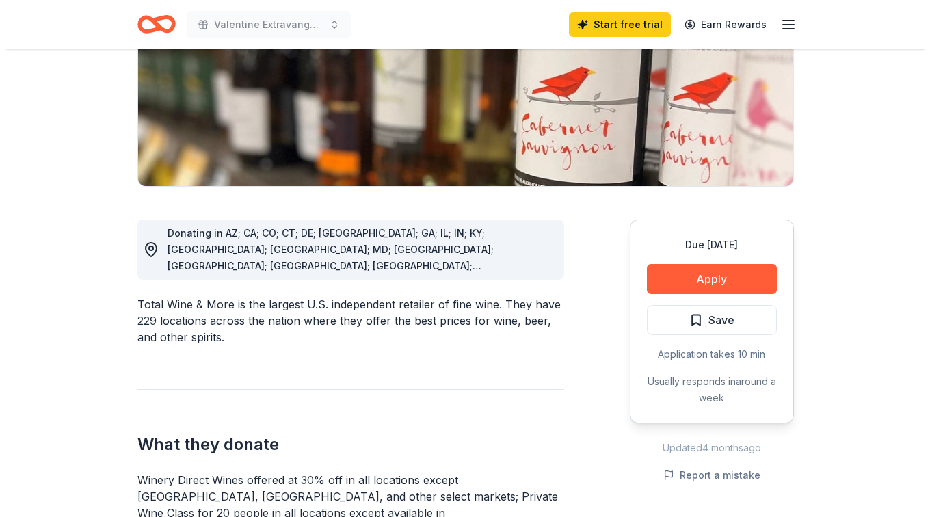
scroll to position [213, 0]
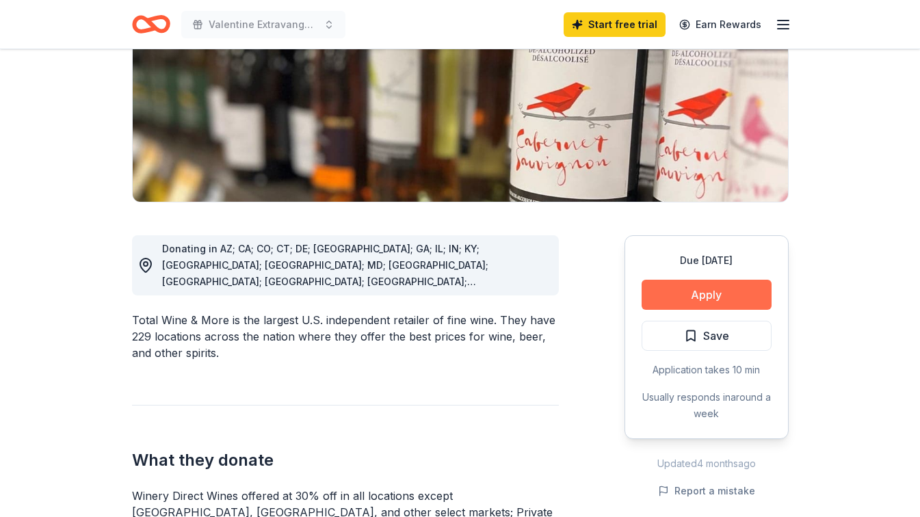
click at [699, 300] on button "Apply" at bounding box center [707, 295] width 130 height 30
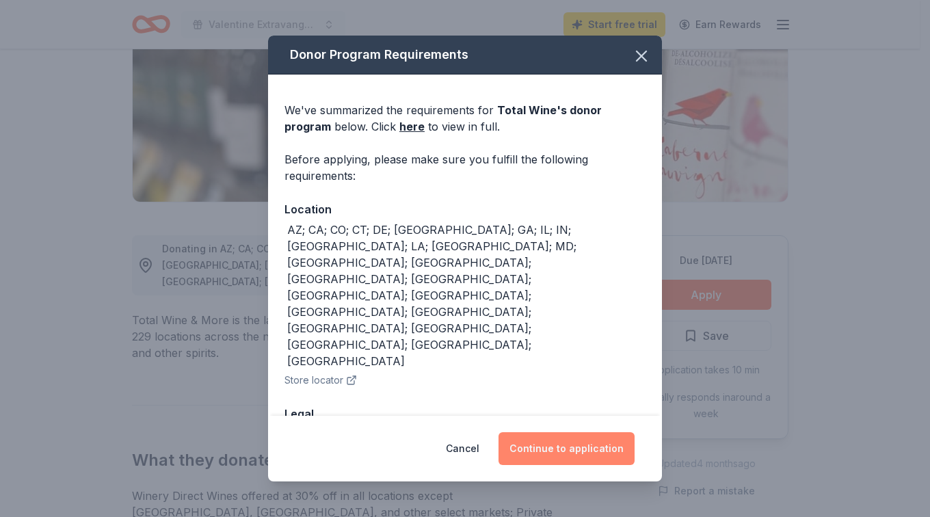
click at [540, 441] on button "Continue to application" at bounding box center [567, 448] width 136 height 33
